Goal: Task Accomplishment & Management: Use online tool/utility

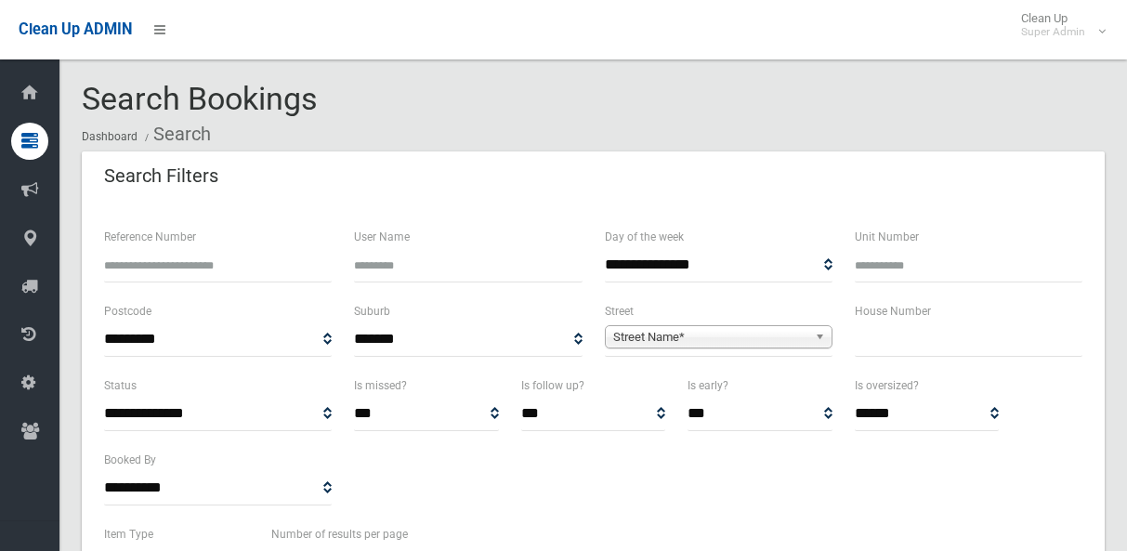
select select
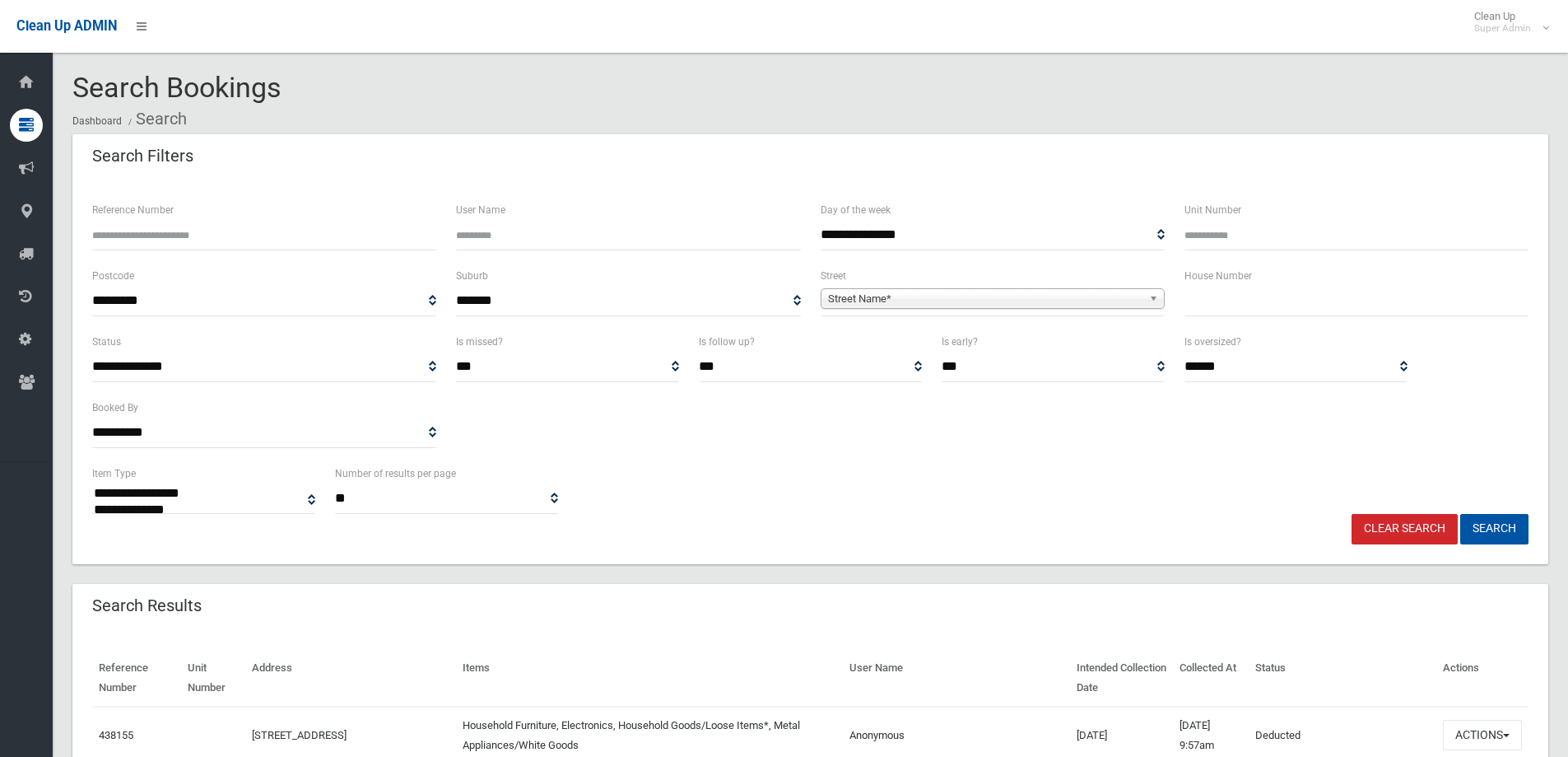
click at [997, 294] on input "text" at bounding box center [1356, 300] width 344 height 30
type input "*****"
drag, startPoint x: 1234, startPoint y: 294, endPoint x: 1176, endPoint y: 293, distance: 58.0
click at [997, 293] on div "House Number *****" at bounding box center [1356, 299] width 364 height 66
type input "*****"
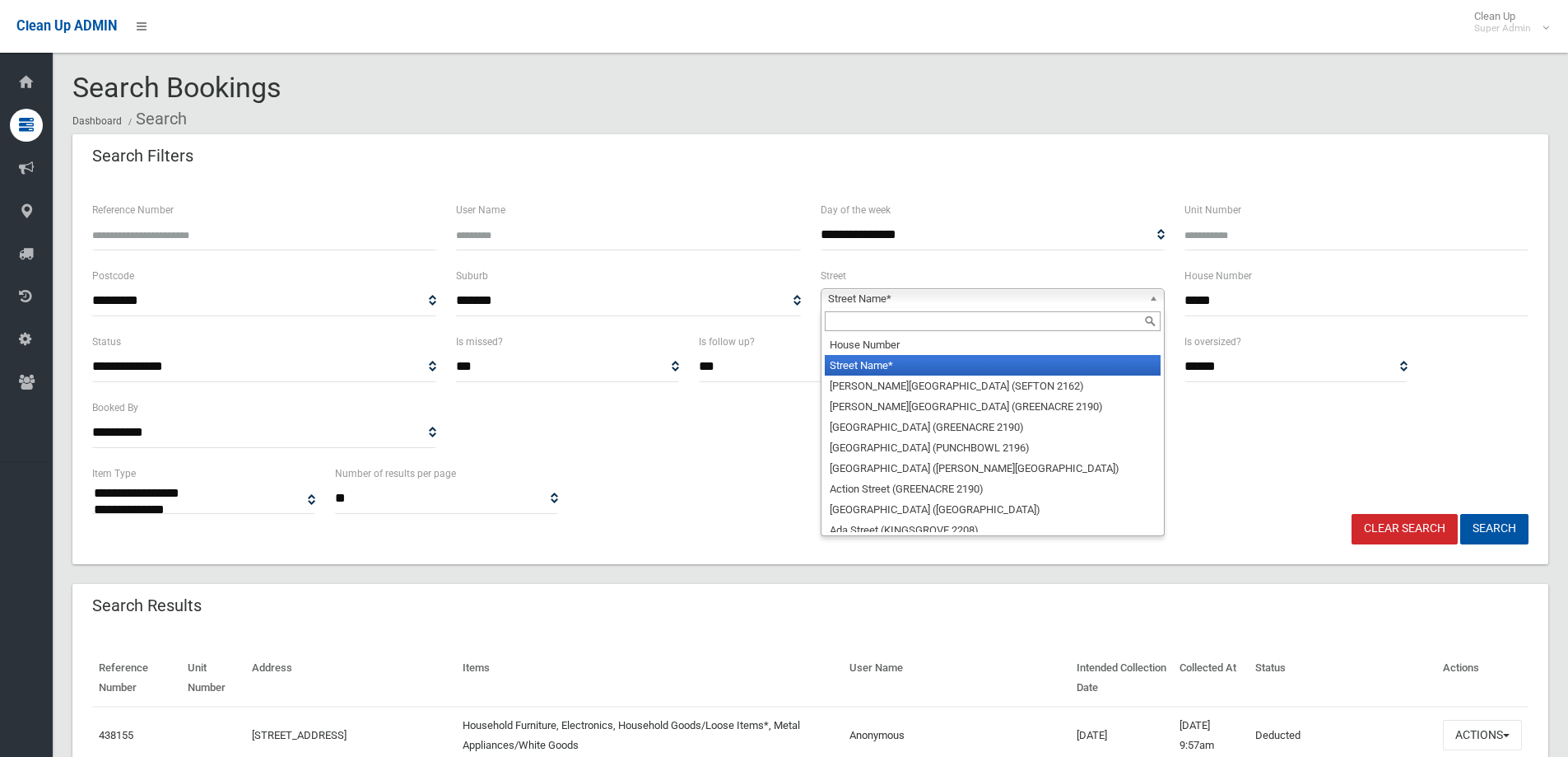
click at [997, 293] on span "Street Name*" at bounding box center [985, 299] width 314 height 20
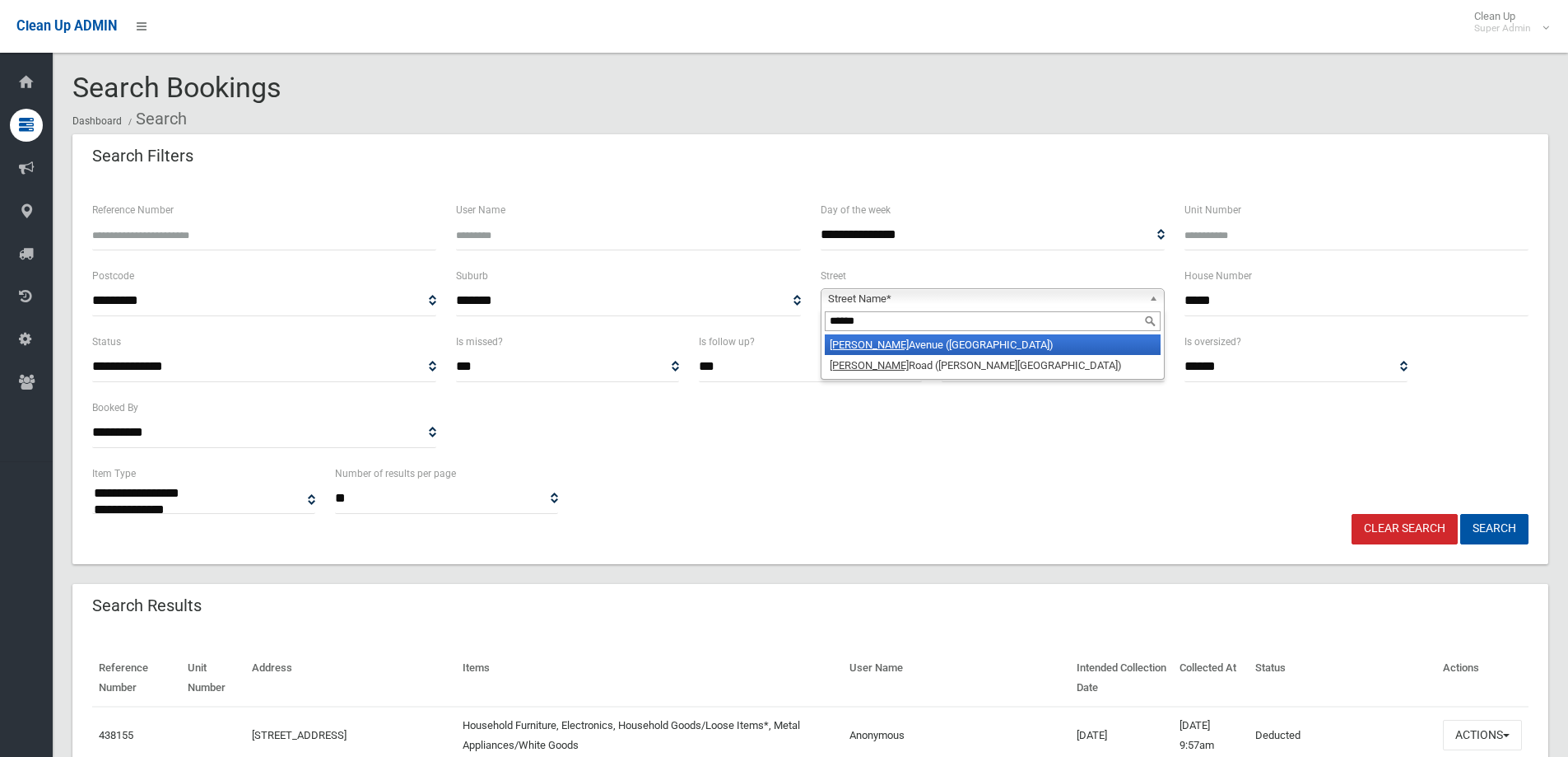
type input "******"
click at [993, 338] on li "Denman Avenue (WILEY PARK 2195)" at bounding box center [992, 344] width 336 height 20
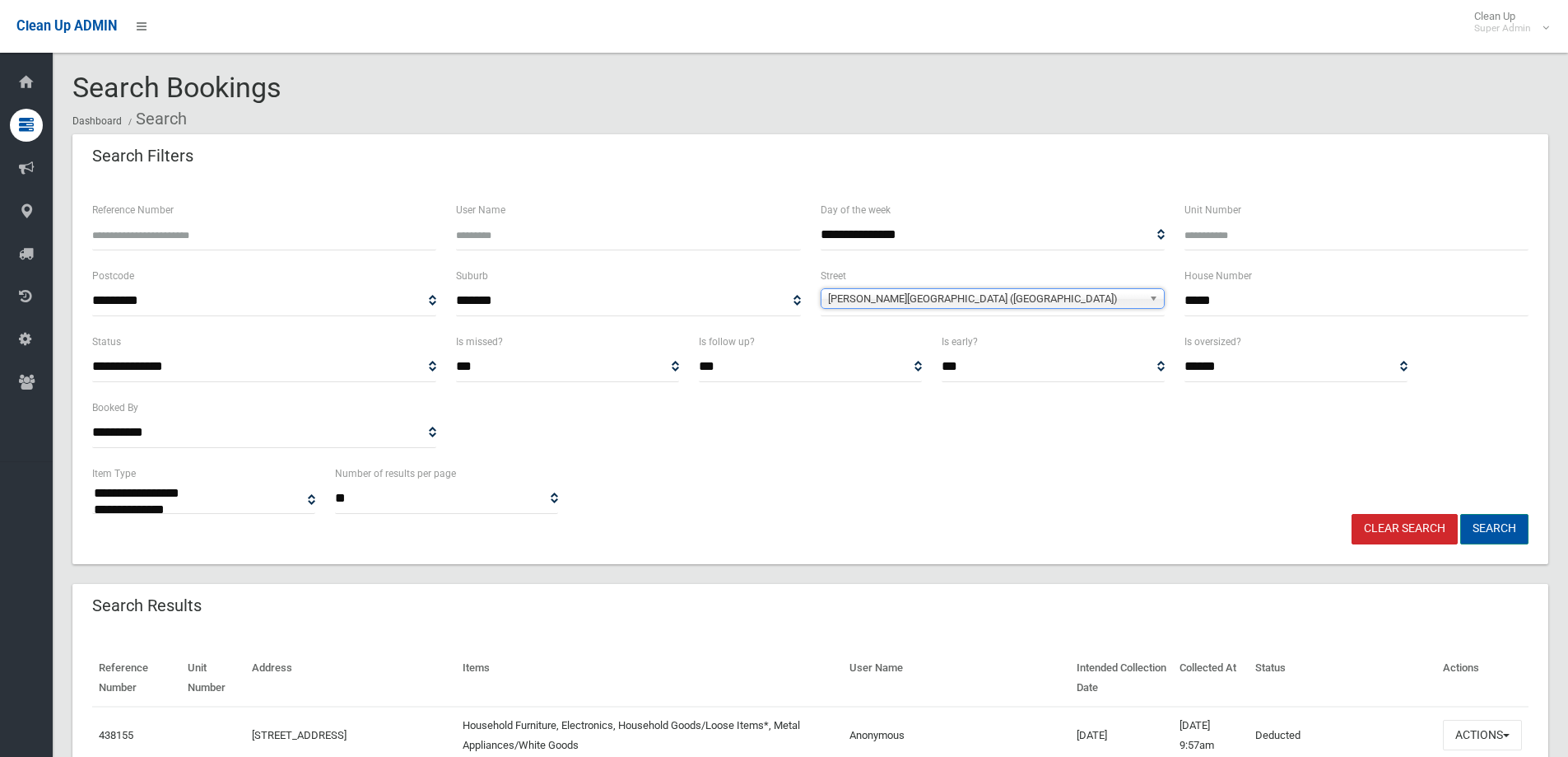
click at [997, 488] on button "Search" at bounding box center [1494, 529] width 68 height 30
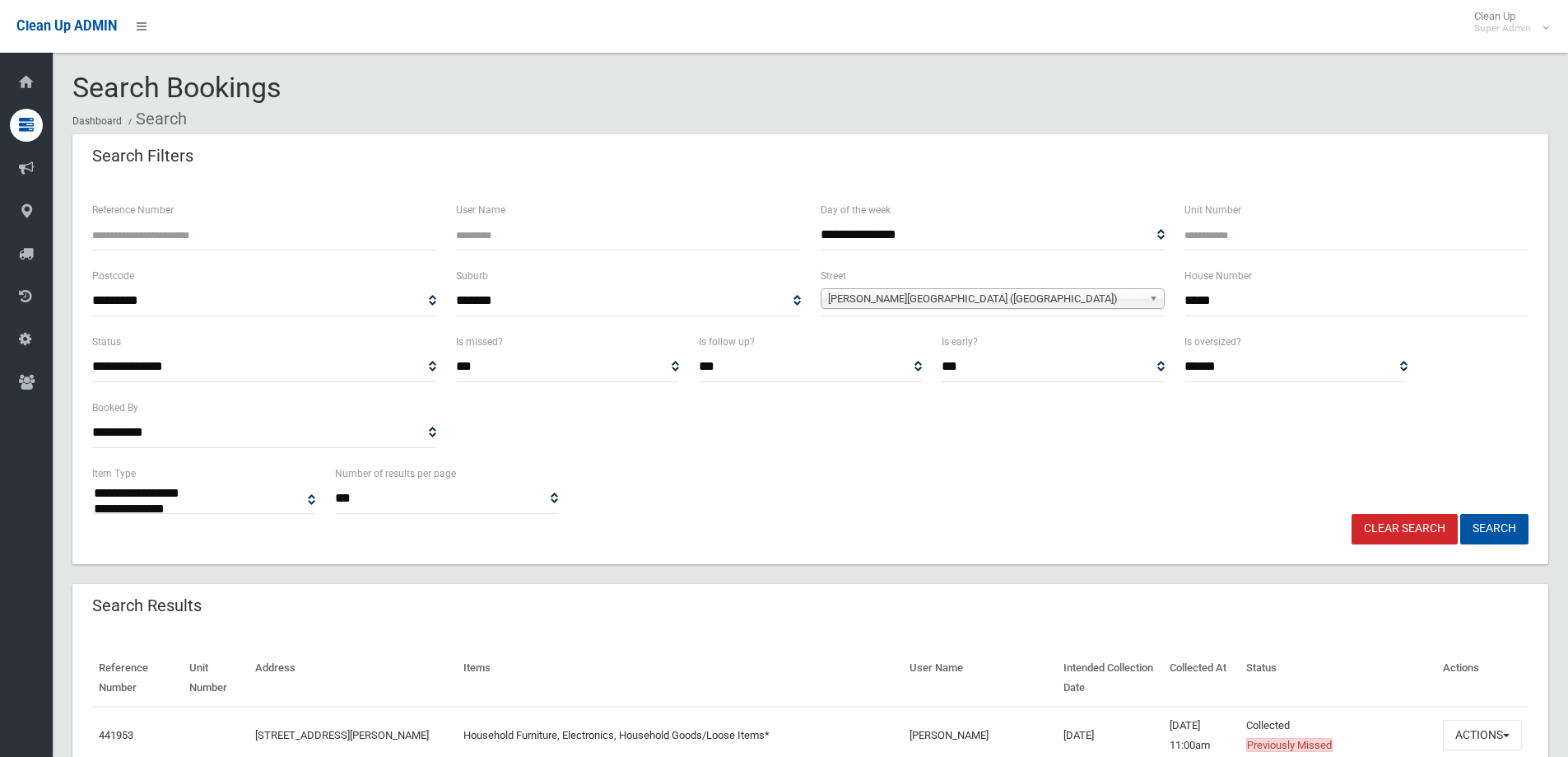
select select
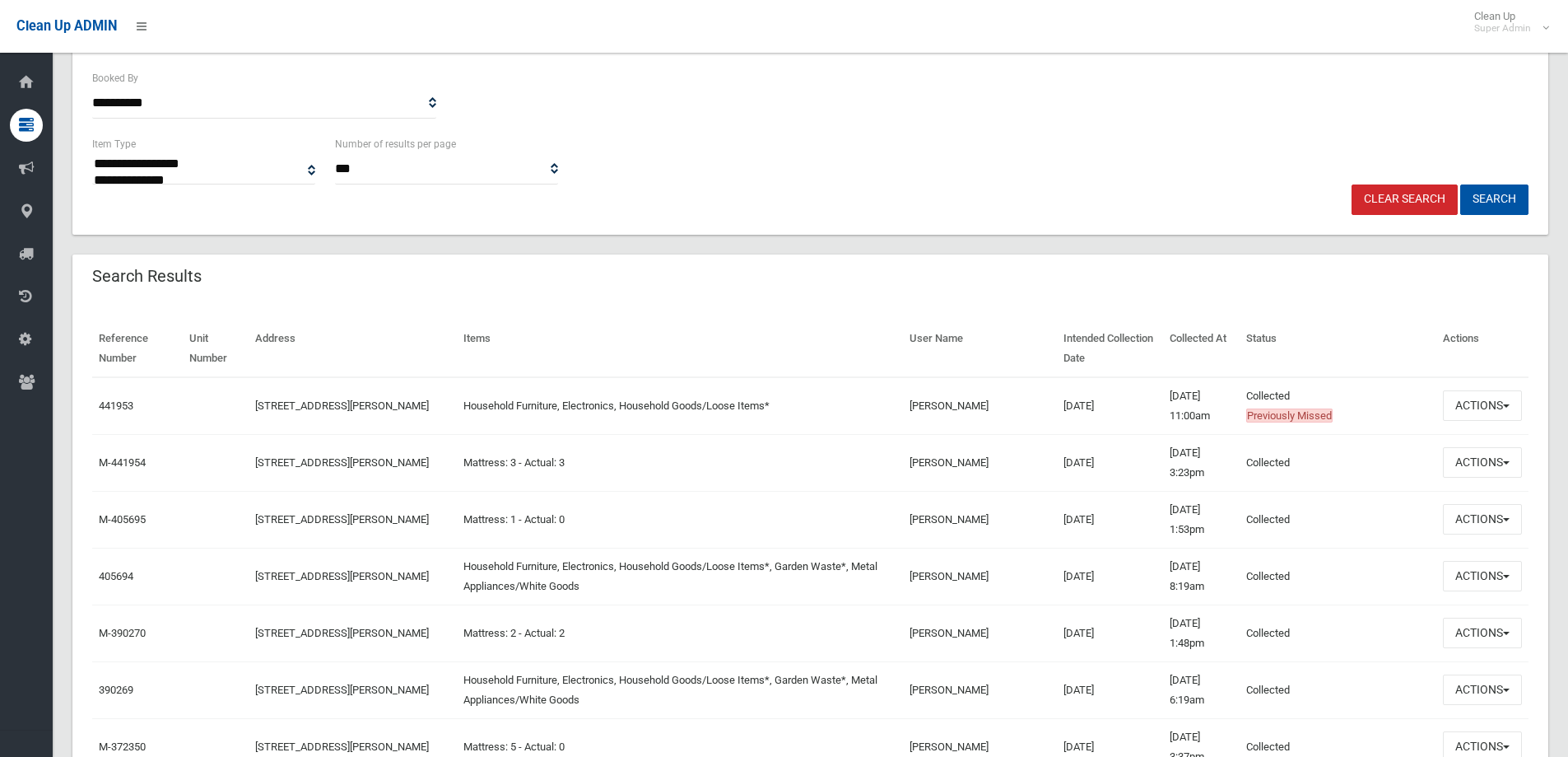
scroll to position [330, 0]
click at [1478, 404] on button "Actions" at bounding box center [1481, 405] width 79 height 30
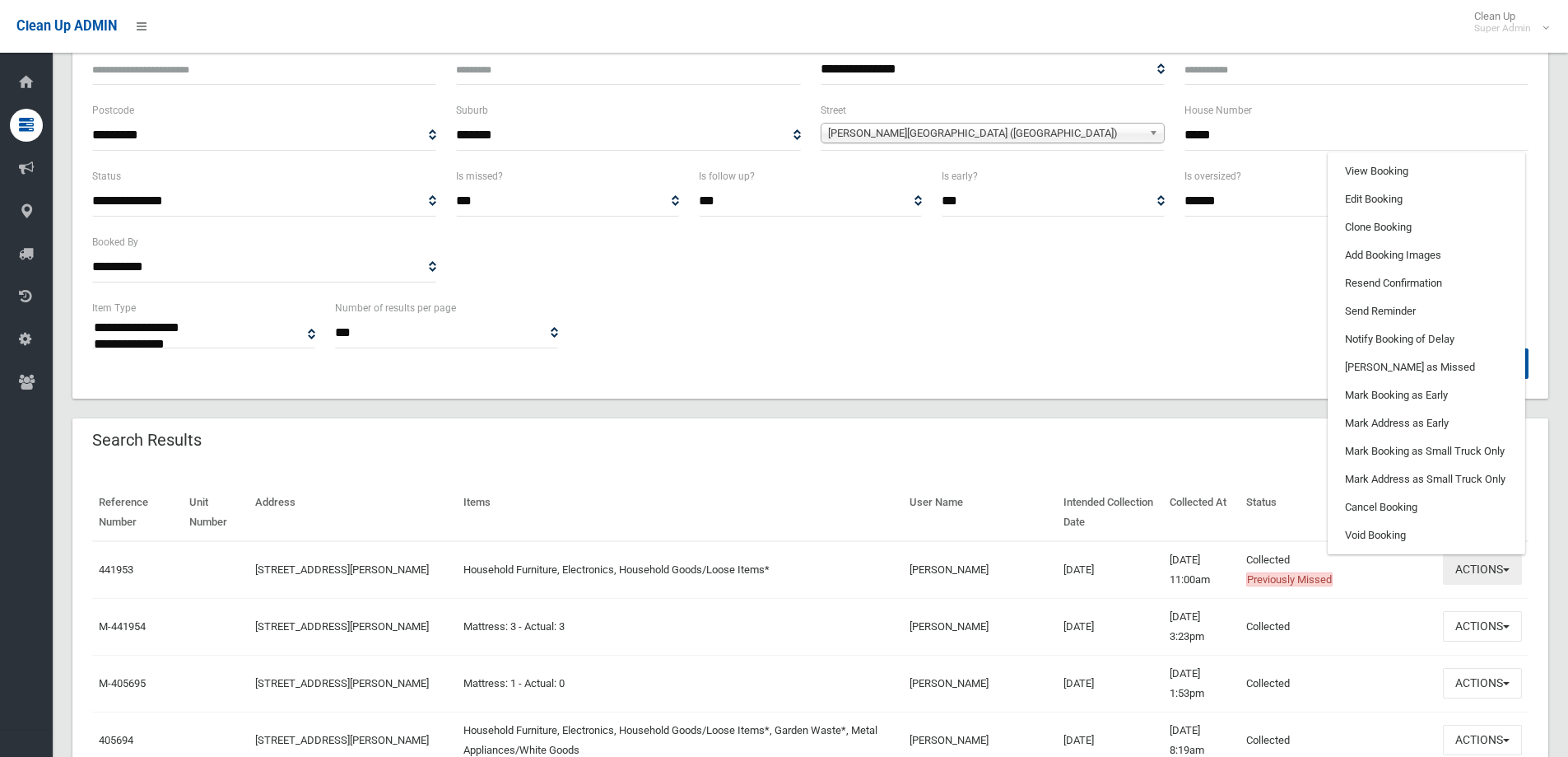
scroll to position [165, 0]
click at [1401, 163] on link "View Booking" at bounding box center [1425, 172] width 196 height 28
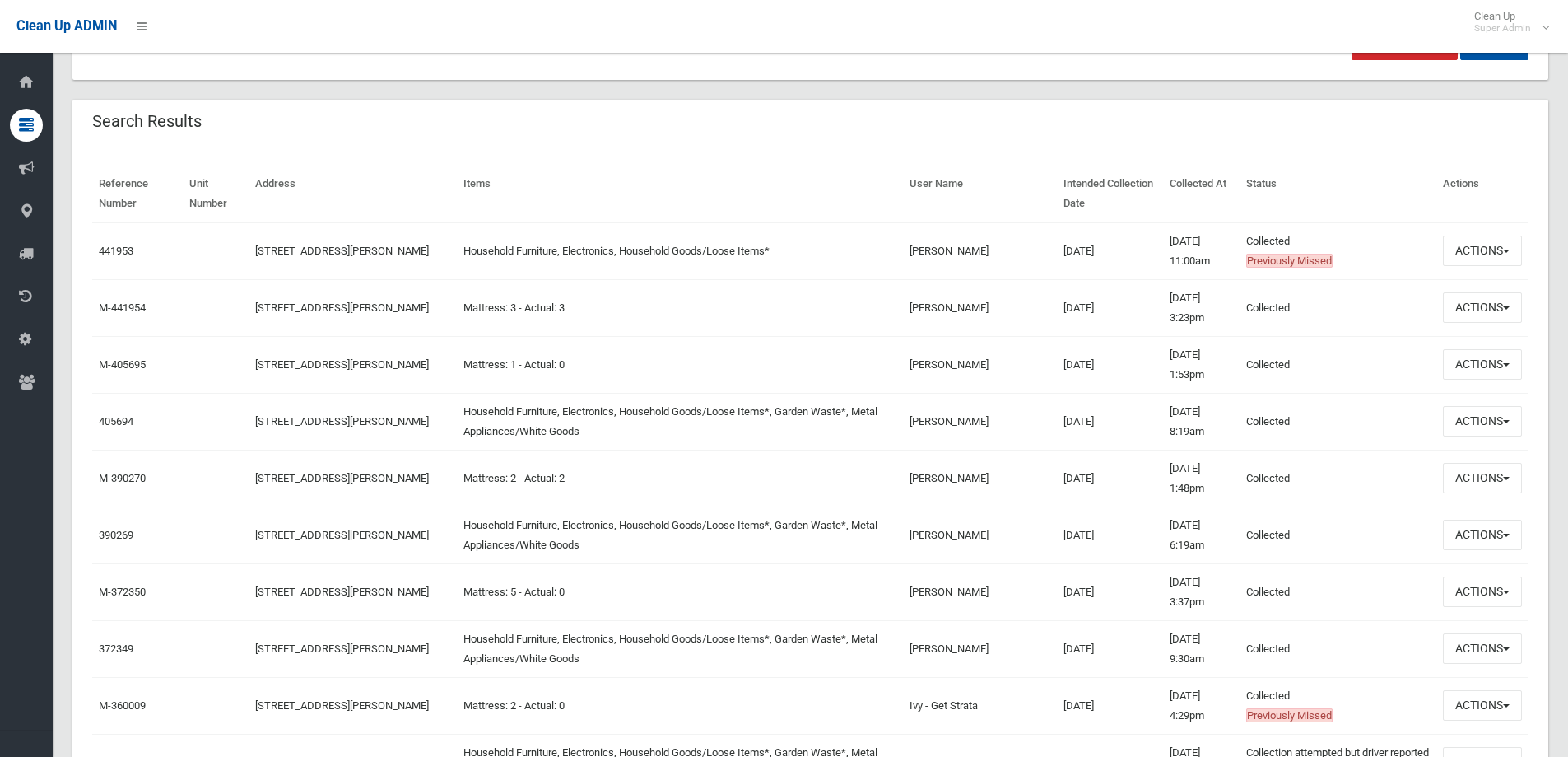
scroll to position [494, 0]
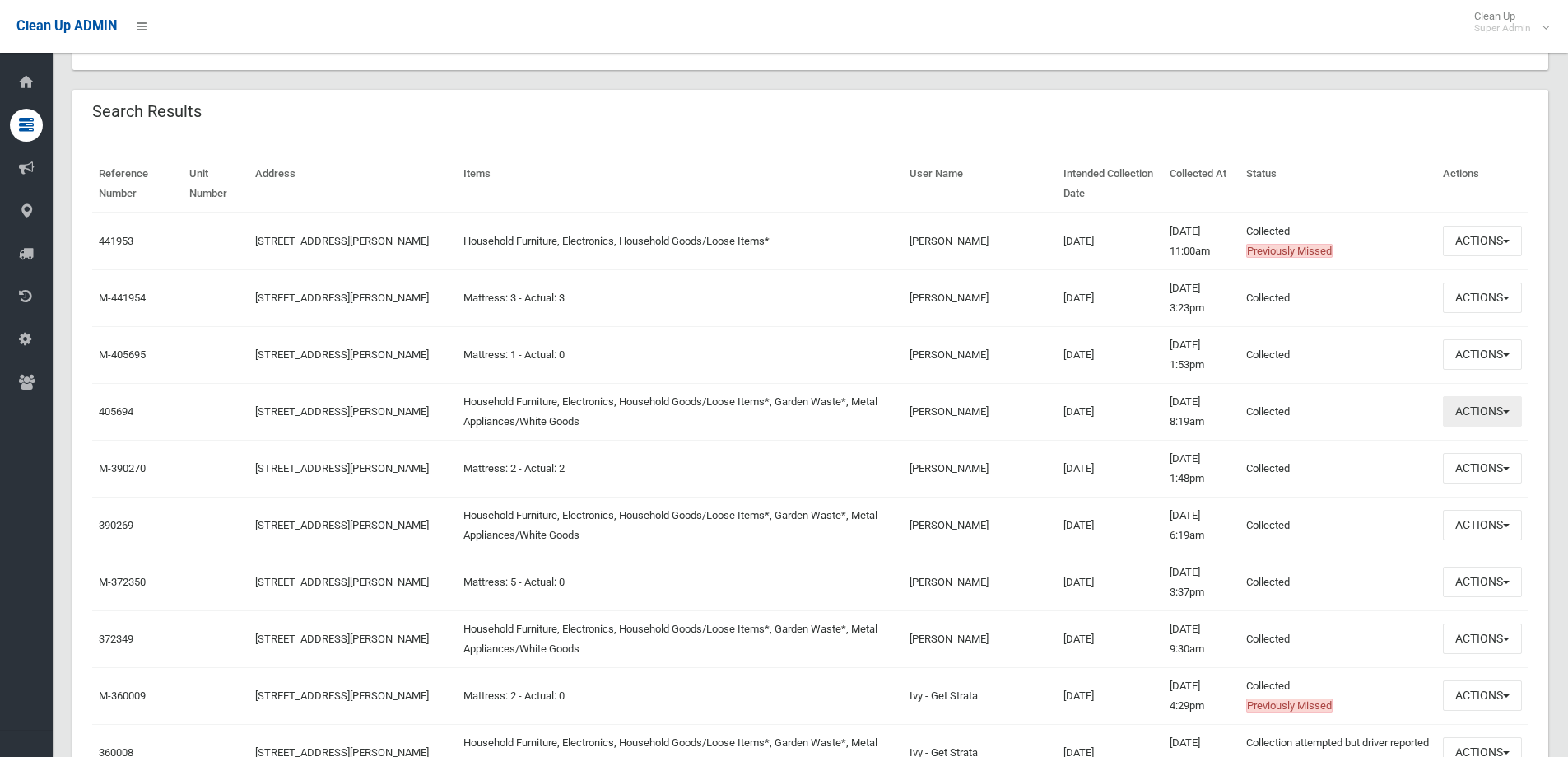
click at [1486, 412] on button "Actions" at bounding box center [1481, 411] width 79 height 30
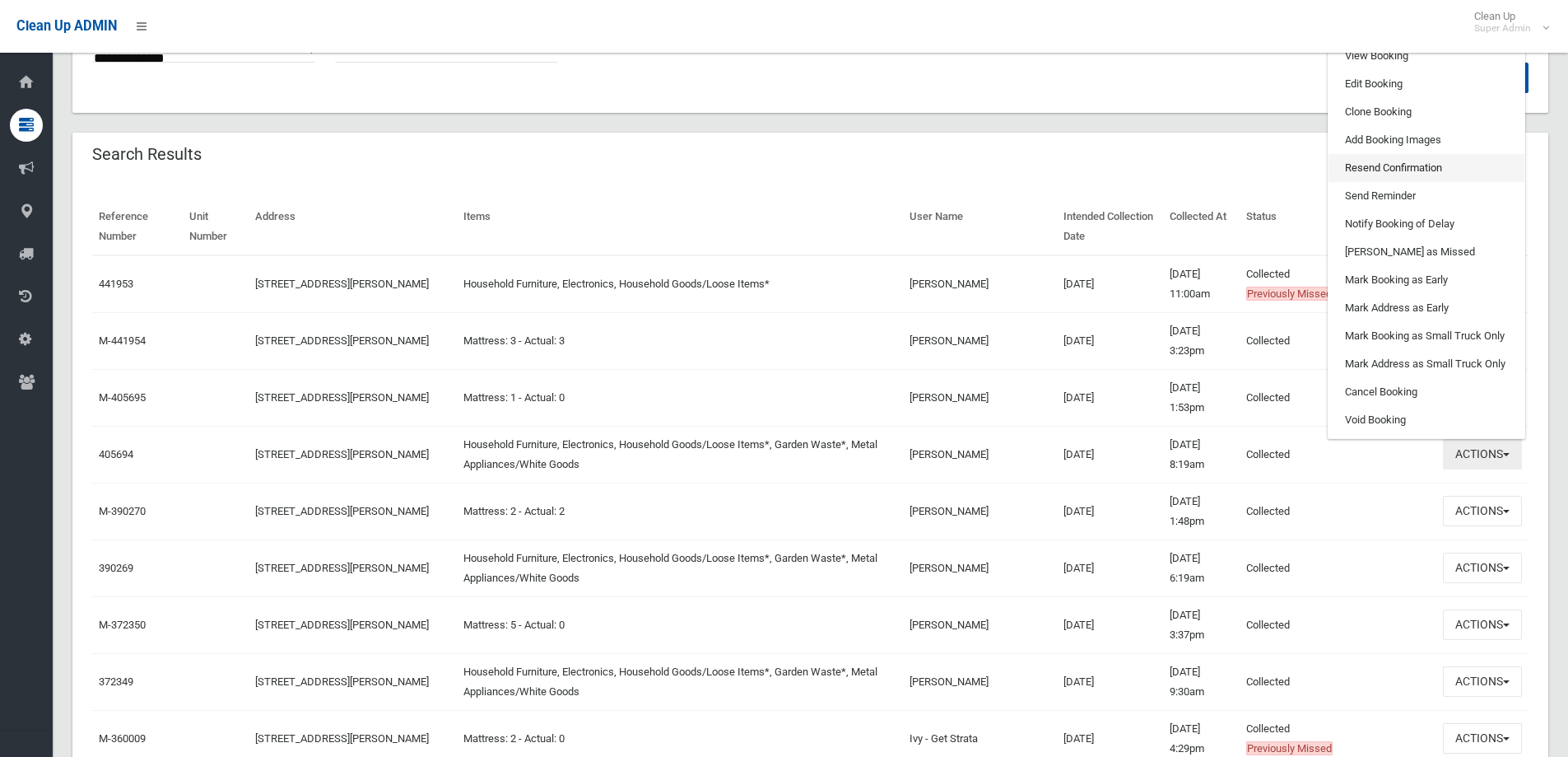
scroll to position [411, 0]
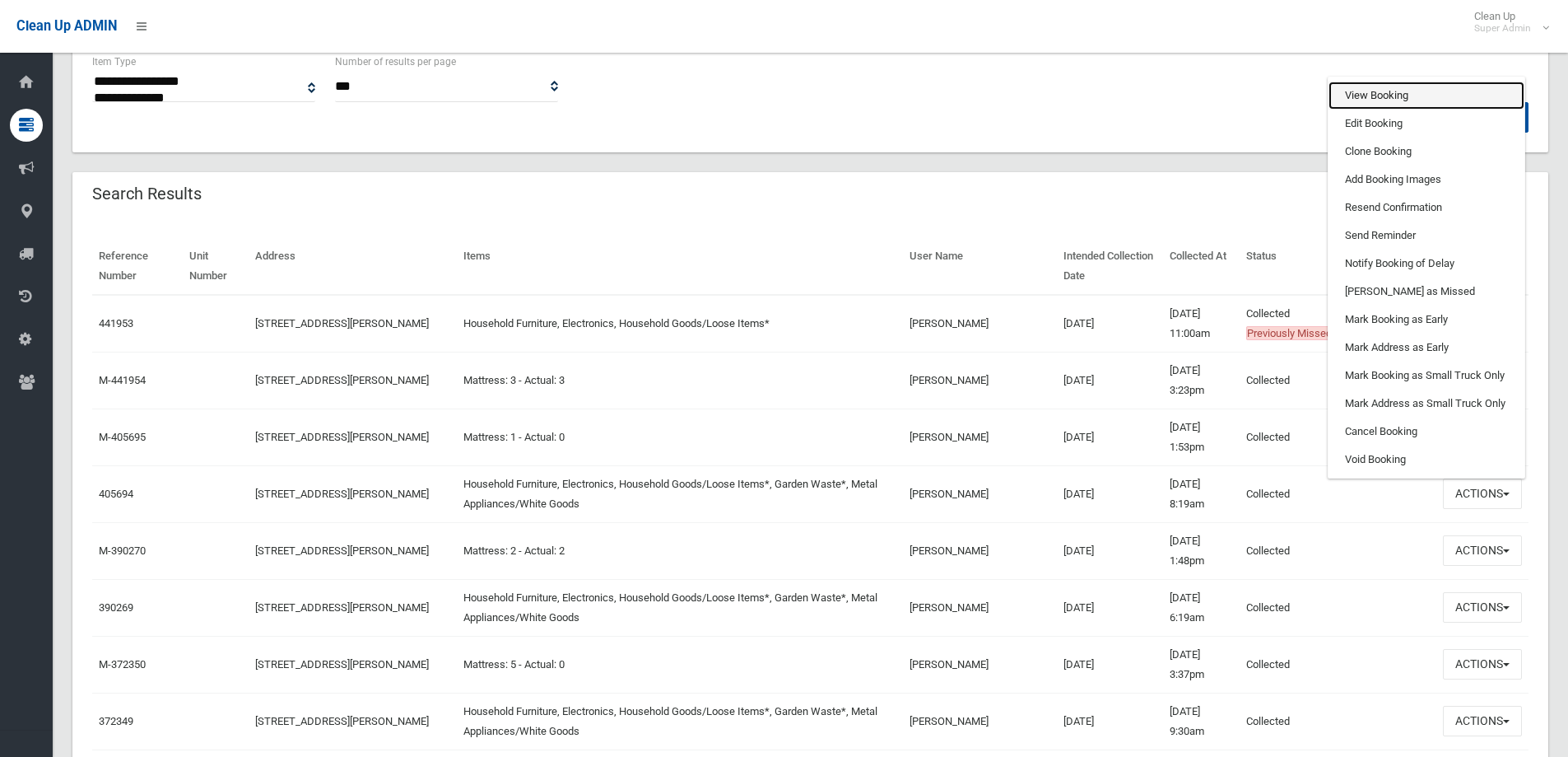
click at [1383, 91] on link "View Booking" at bounding box center [1425, 96] width 196 height 28
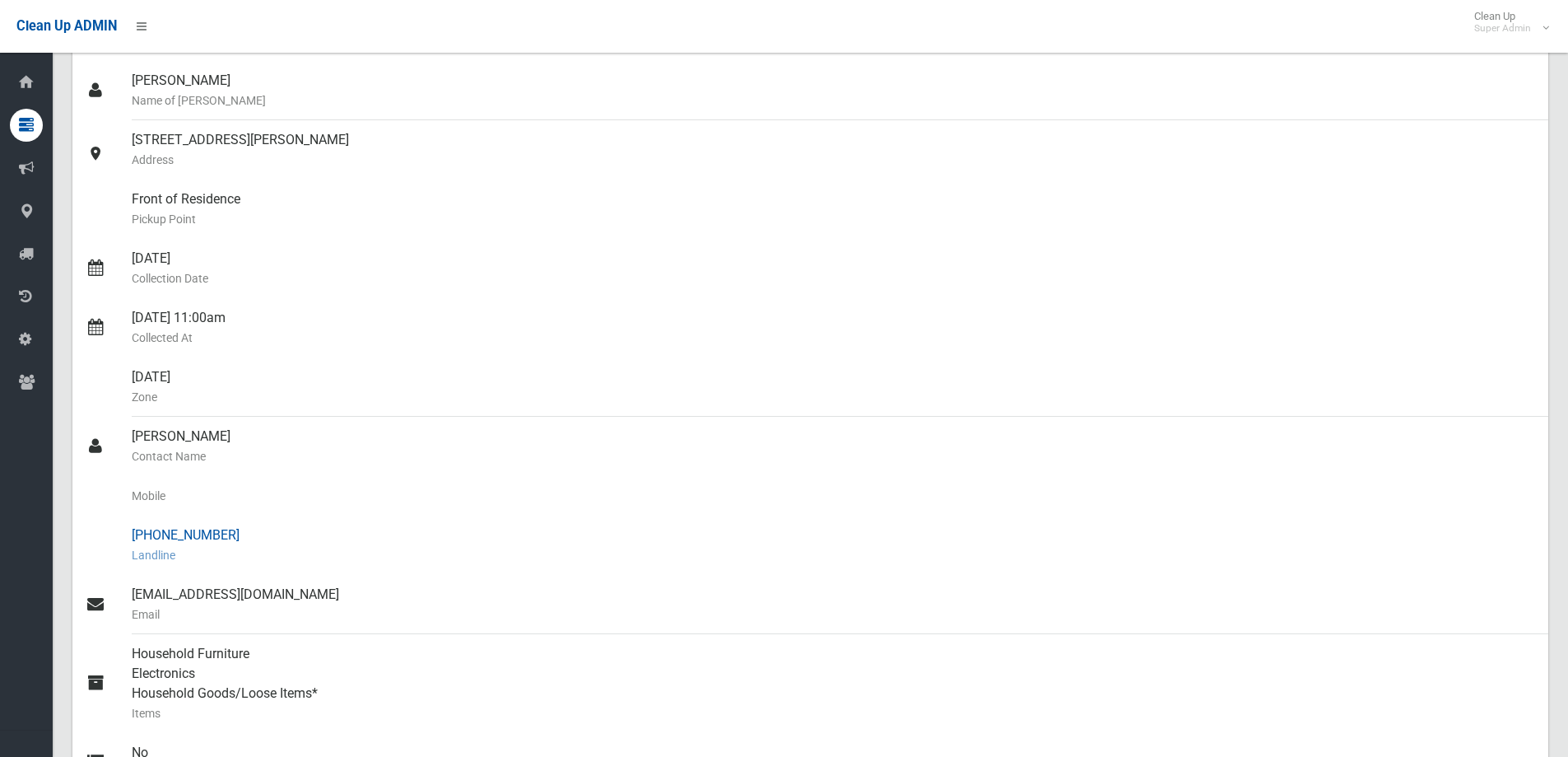
scroll to position [165, 0]
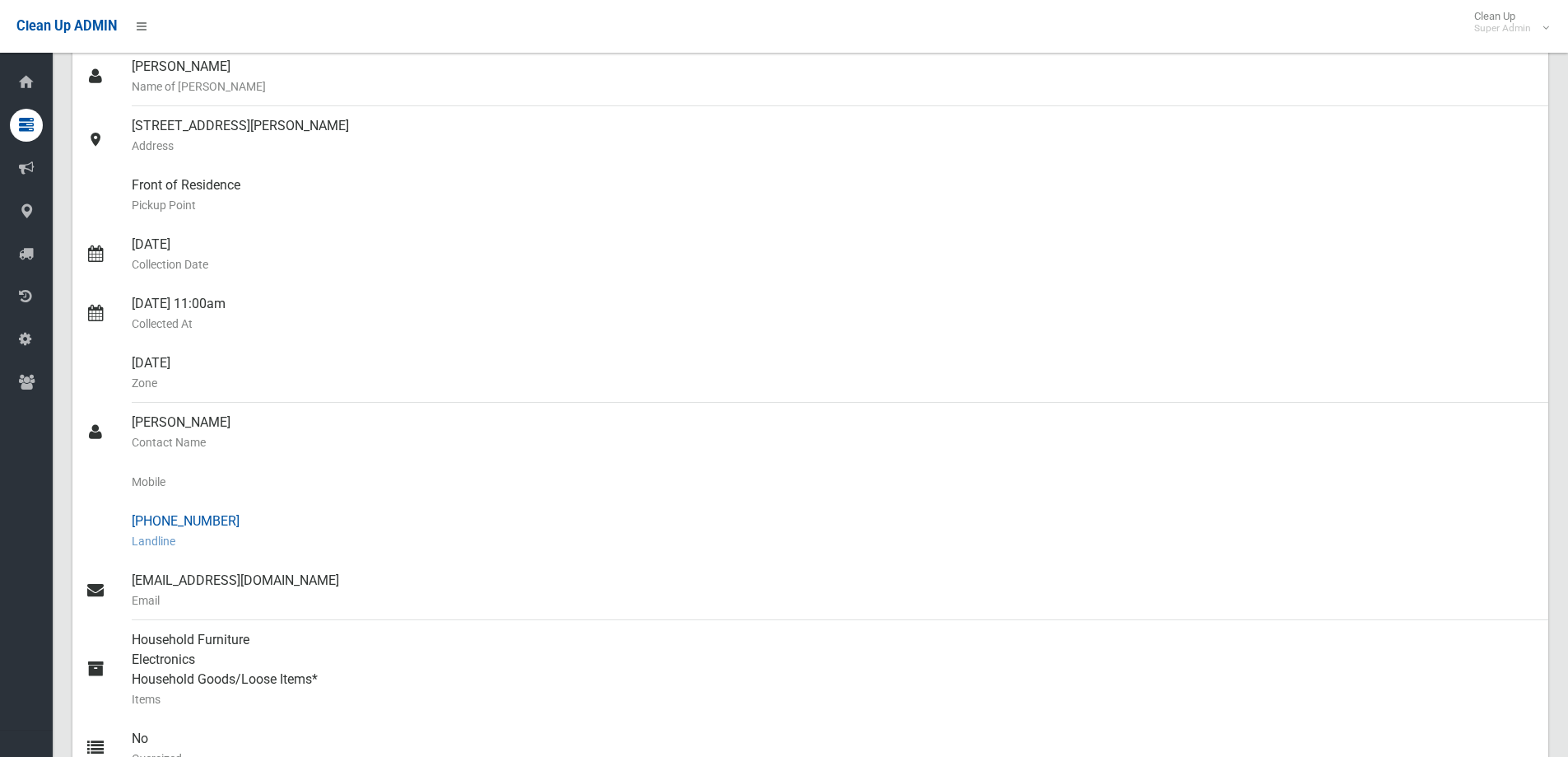
drag, startPoint x: 220, startPoint y: 519, endPoint x: 157, endPoint y: 520, distance: 63.0
click at [157, 520] on div "[PHONE_NUMBER] Landline" at bounding box center [834, 531] width 1403 height 59
copy div "8795 8738"
drag, startPoint x: 214, startPoint y: 8, endPoint x: 221, endPoint y: 19, distance: 13.0
click at [214, 8] on div "Clean Up ADMIN Clean Up Super Admin Logout" at bounding box center [784, 26] width 1568 height 52
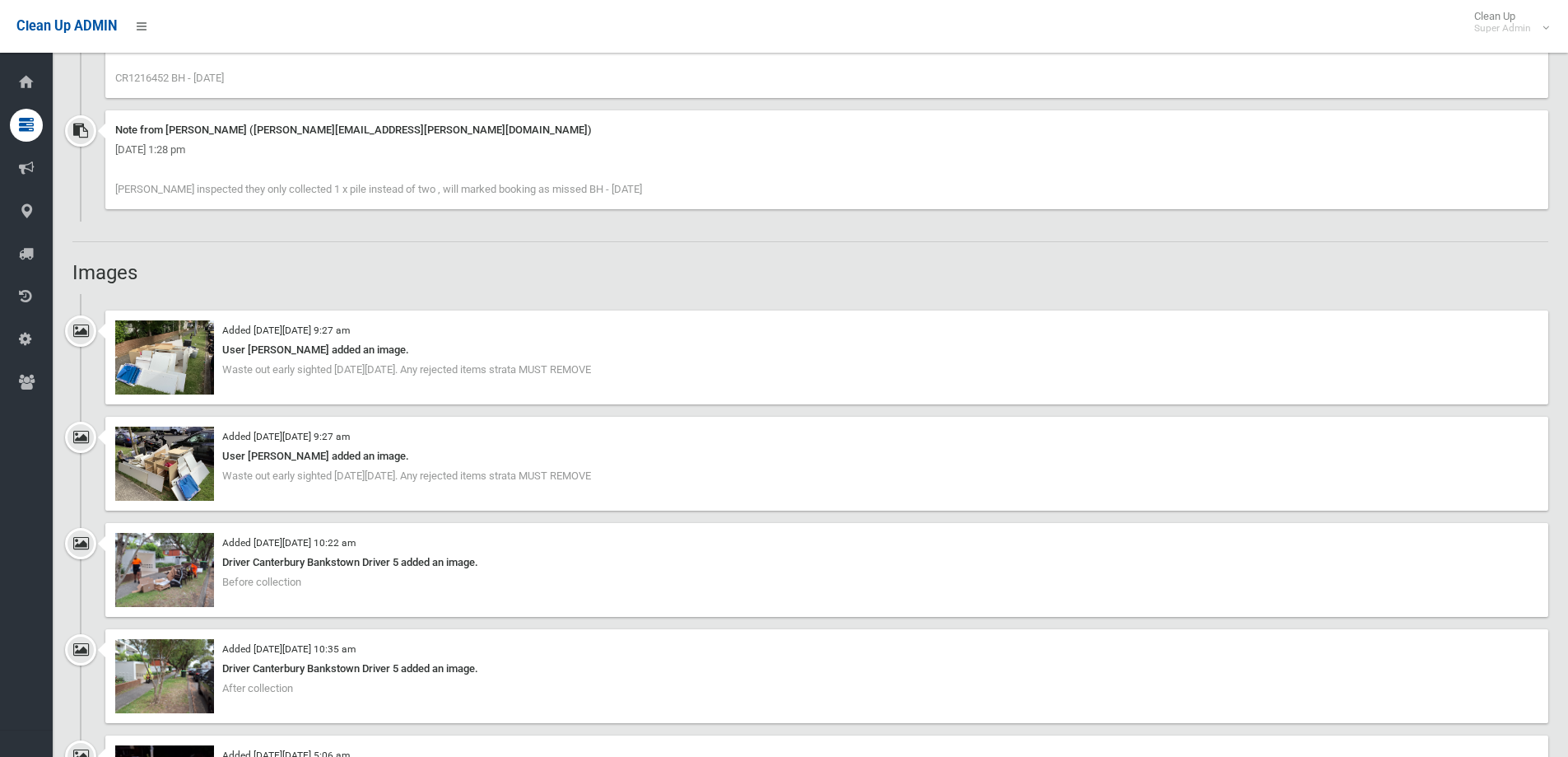
scroll to position [1235, 0]
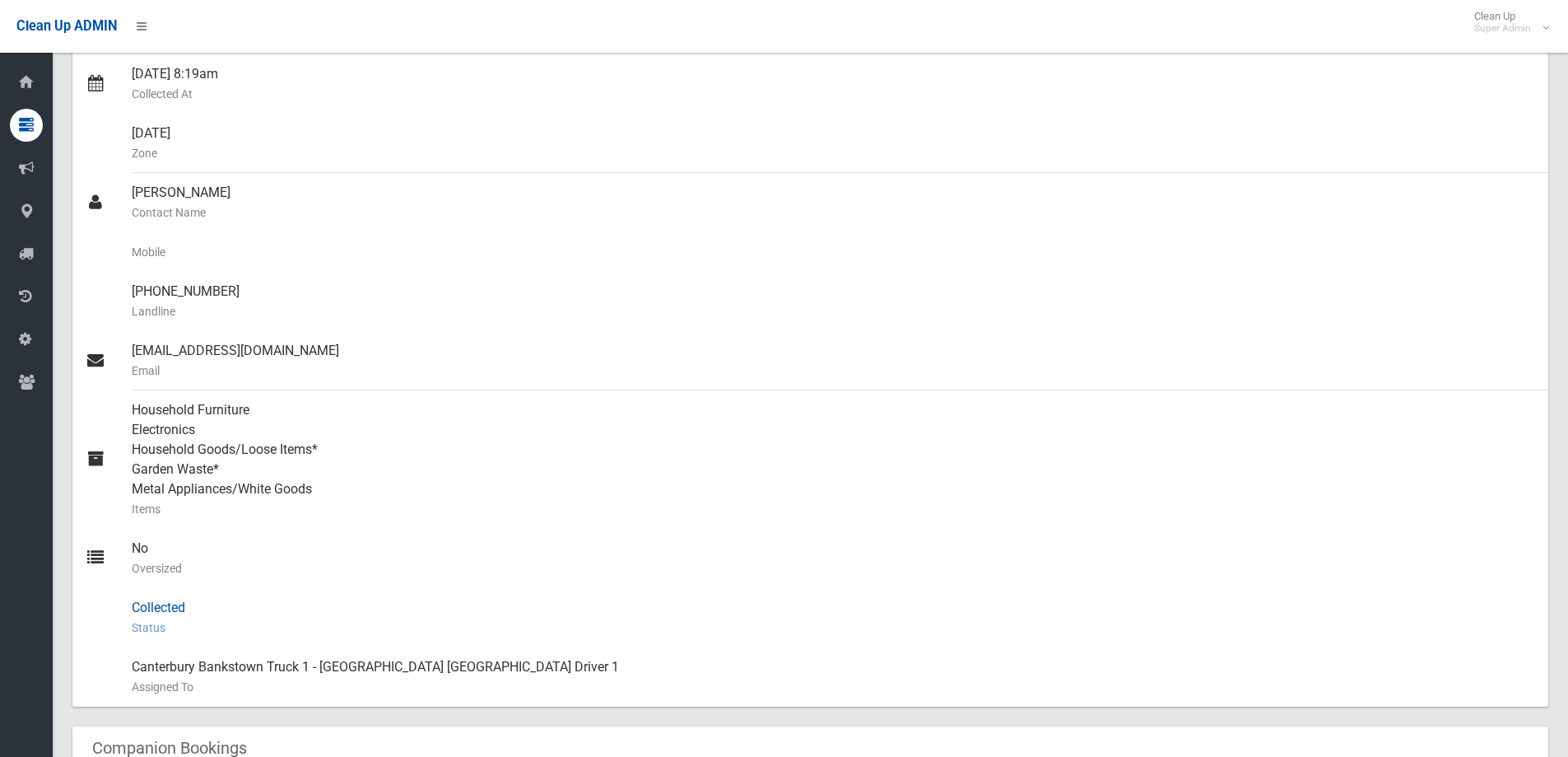
scroll to position [330, 0]
